Goal: Transaction & Acquisition: Book appointment/travel/reservation

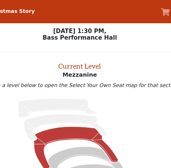
scroll to position [8, 0]
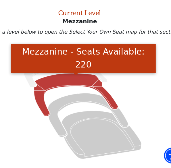
drag, startPoint x: 67, startPoint y: 100, endPoint x: 71, endPoint y: 96, distance: 5.9
click at [67, 100] on icon "Mezzanine - Seats Available: 220" at bounding box center [82, 110] width 67 height 34
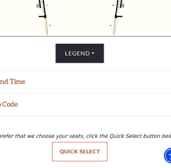
scroll to position [203, 0]
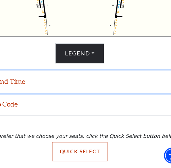
click at [75, 102] on button "Date and Time" at bounding box center [85, 100] width 171 height 18
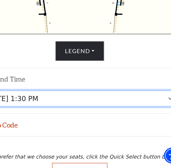
click at [99, 116] on select "Friday, December 5 at 8:00 PM Saturday, December 6 at 1:30 PM Saturday, Decembe…" at bounding box center [86, 112] width 158 height 13
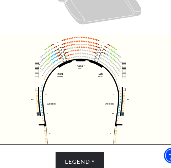
scroll to position [203, 0]
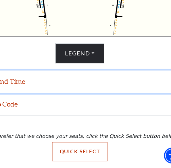
click at [109, 103] on button "Date and Time" at bounding box center [85, 100] width 171 height 18
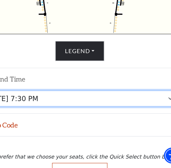
click at [111, 114] on select "Friday, December 5 at 8:00 PM Saturday, December 6 at 1:30 PM Saturday, Decembe…" at bounding box center [86, 112] width 158 height 13
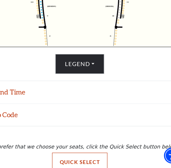
scroll to position [200, 0]
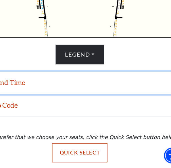
click at [76, 98] on button "Date and Time" at bounding box center [85, 100] width 171 height 18
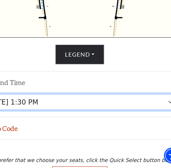
click at [117, 116] on select "Friday, December 5 at 8:00 PM Saturday, December 6 at 1:30 PM Saturday, Decembe…" at bounding box center [86, 115] width 158 height 13
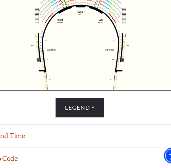
scroll to position [150, 0]
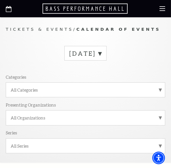
click at [101, 54] on label "October 2025" at bounding box center [85, 53] width 32 height 8
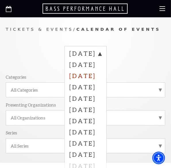
click at [69, 77] on label "December 2025" at bounding box center [85, 75] width 32 height 11
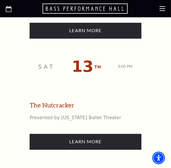
scroll to position [1342, 0]
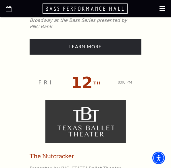
drag, startPoint x: 116, startPoint y: 140, endPoint x: 93, endPoint y: 129, distance: 25.6
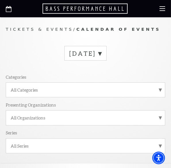
click at [101, 51] on label "October 2025" at bounding box center [85, 53] width 32 height 8
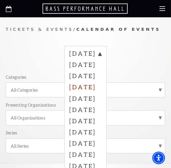
click at [84, 89] on label "January 2026" at bounding box center [85, 86] width 32 height 11
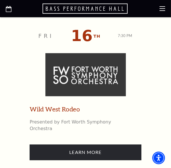
scroll to position [698, 0]
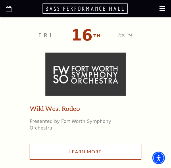
click at [120, 144] on link "Learn More" at bounding box center [86, 152] width 112 height 16
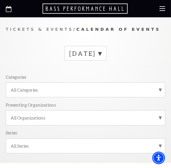
click at [101, 53] on label "October 2025" at bounding box center [85, 53] width 32 height 8
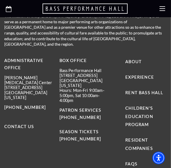
scroll to position [442, 0]
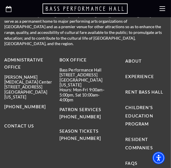
drag, startPoint x: 8, startPoint y: 8, endPoint x: 1, endPoint y: 17, distance: 11.7
click at [7, 8] on use "Open this option" at bounding box center [9, 9] width 6 height 6
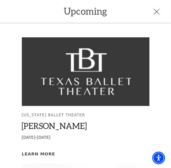
click at [153, 10] on div at bounding box center [80, 11] width 160 height 8
click at [155, 12] on icon at bounding box center [157, 12] width 6 height 6
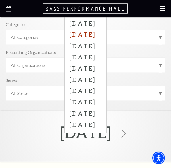
click at [73, 37] on label "January 2026" at bounding box center [85, 33] width 32 height 11
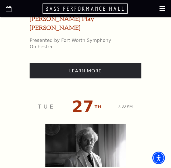
scroll to position [1610, 0]
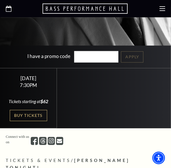
scroll to position [161, 0]
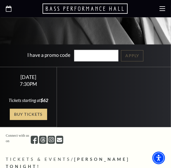
click at [23, 117] on link "Buy Tickets" at bounding box center [28, 115] width 37 height 12
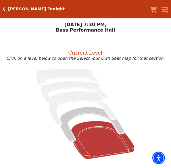
click at [100, 135] on icon at bounding box center [103, 140] width 64 height 38
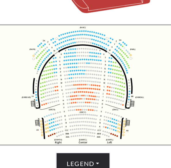
scroll to position [129, 0]
